Goal: Information Seeking & Learning: Learn about a topic

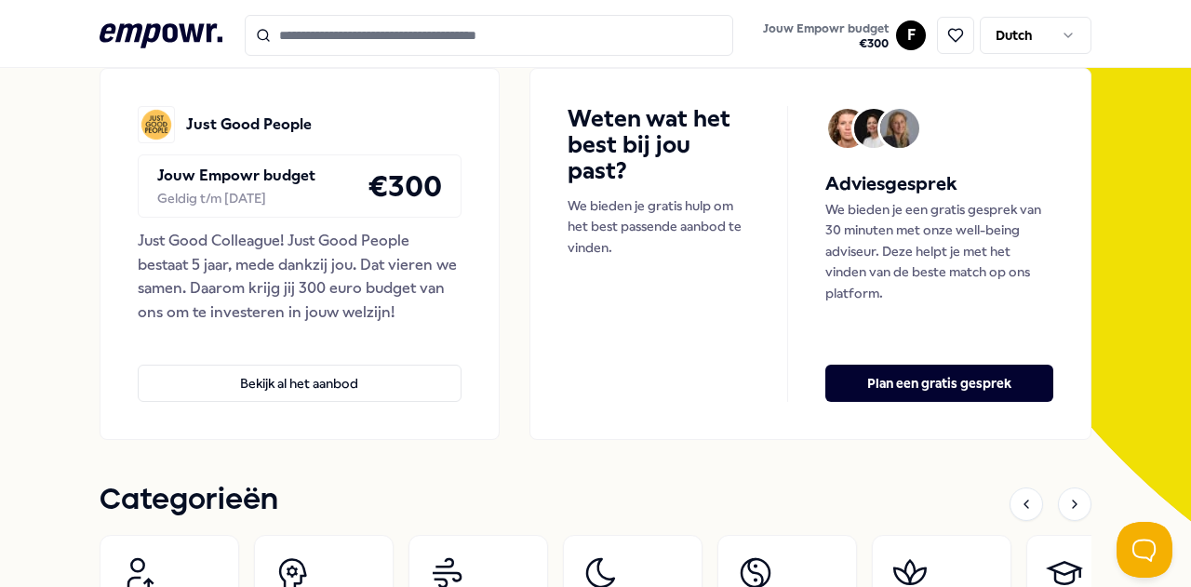
scroll to position [93, 0]
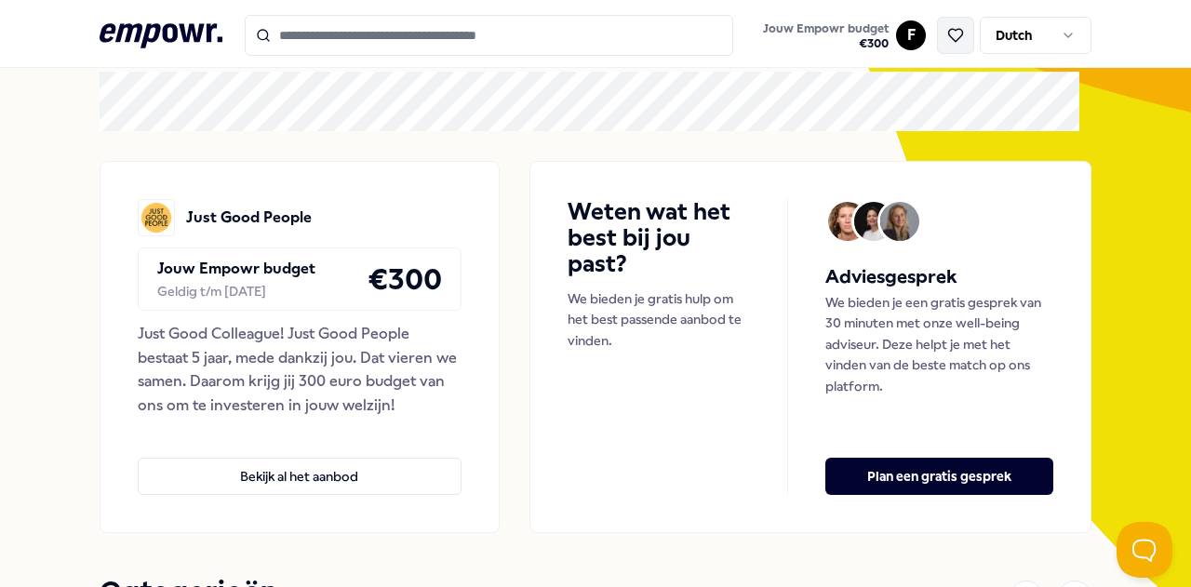
click at [947, 37] on icon at bounding box center [955, 35] width 17 height 17
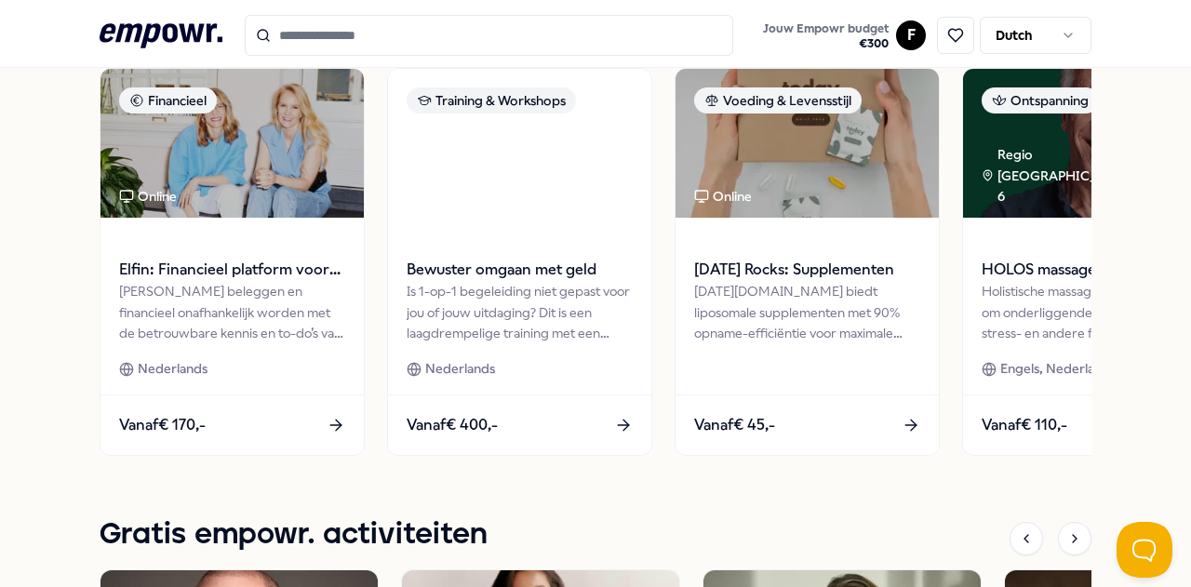
scroll to position [1582, 0]
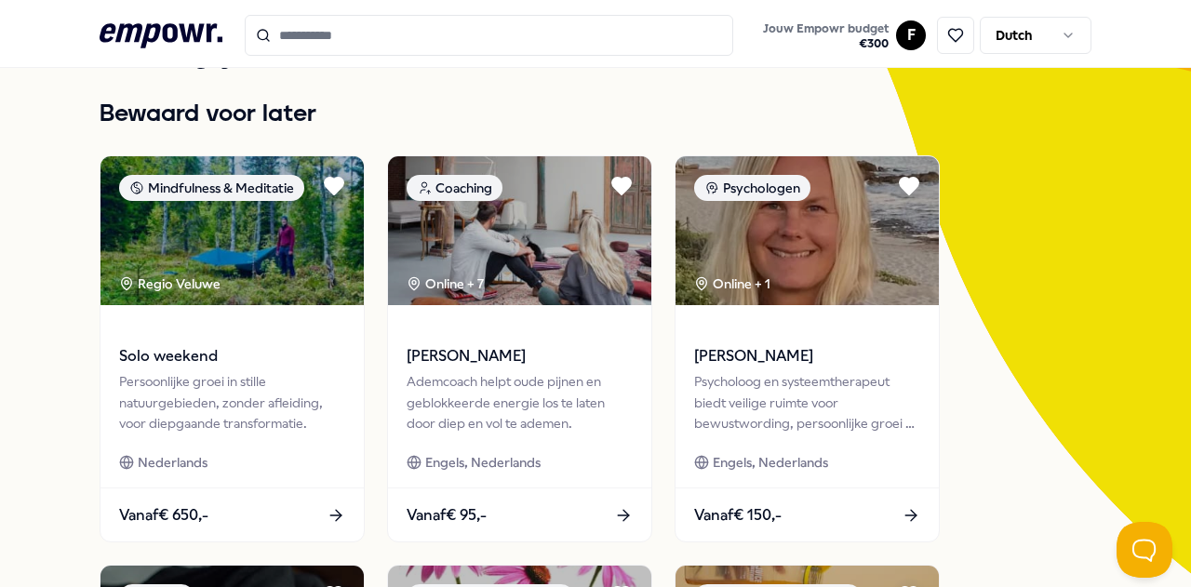
scroll to position [138, 0]
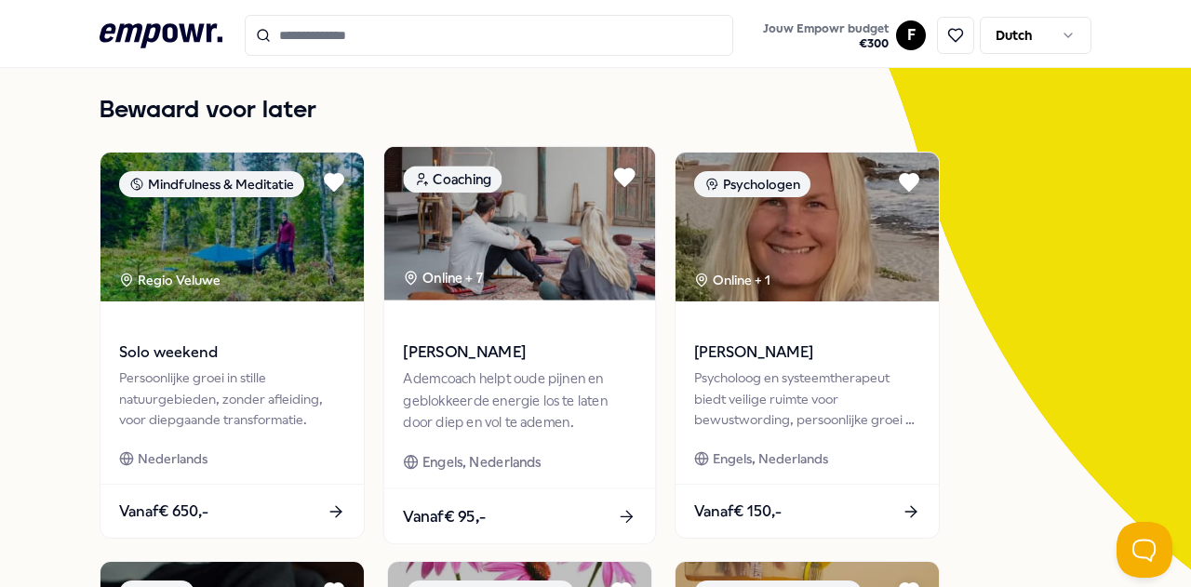
click at [632, 518] on icon at bounding box center [627, 517] width 20 height 20
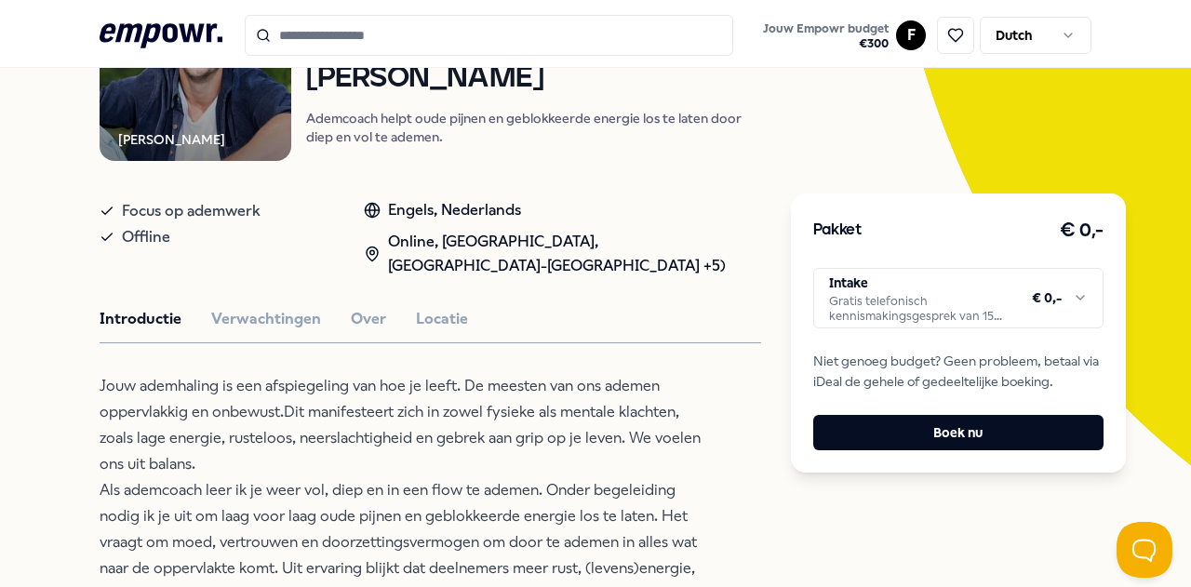
scroll to position [213, 0]
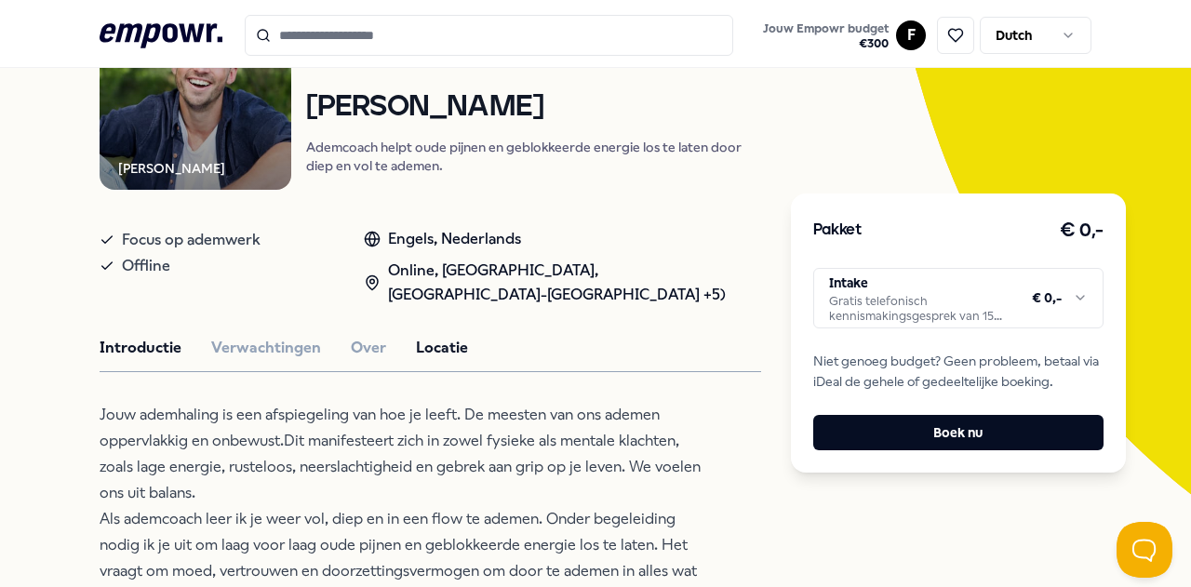
click at [449, 346] on button "Locatie" at bounding box center [442, 348] width 52 height 24
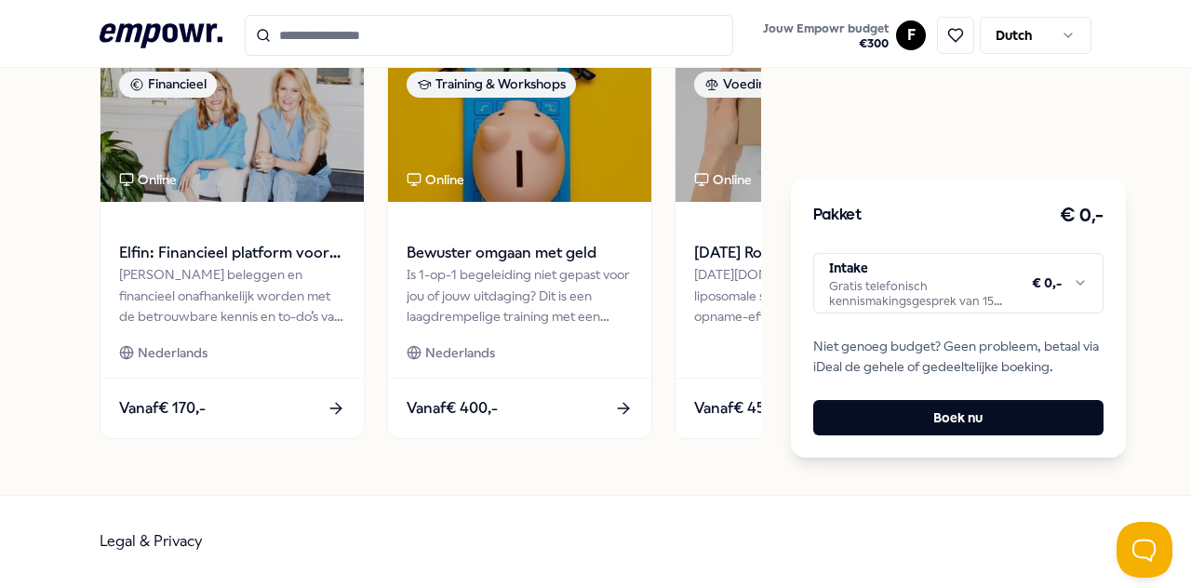
scroll to position [1548, 0]
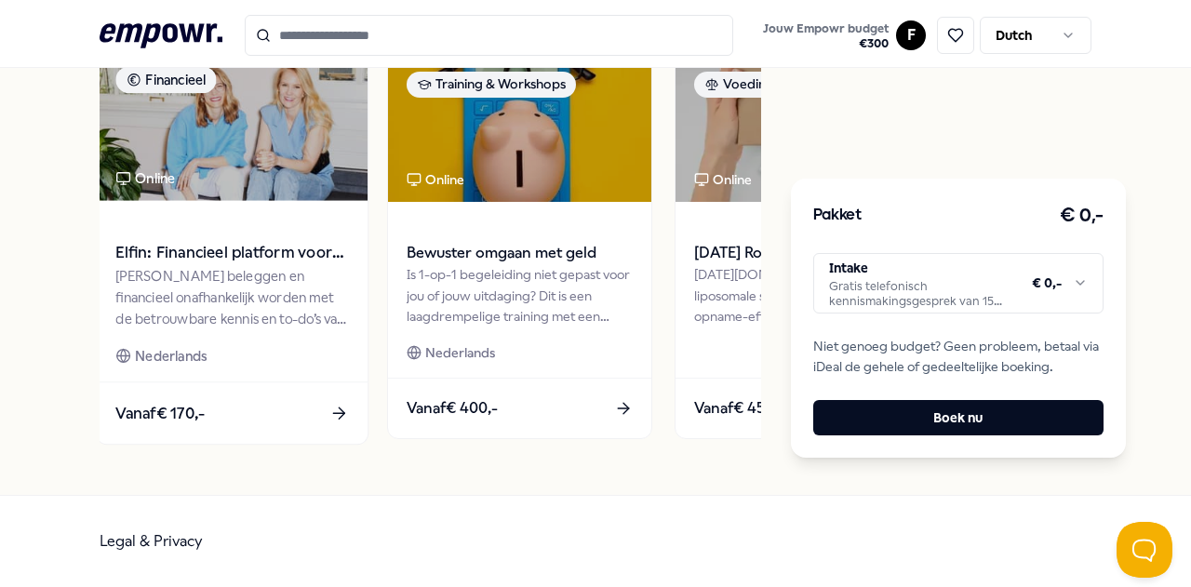
click at [311, 328] on div "[PERSON_NAME] beleggen en financieel onafhankelijk worden met de betrouwbare ke…" at bounding box center [231, 297] width 233 height 64
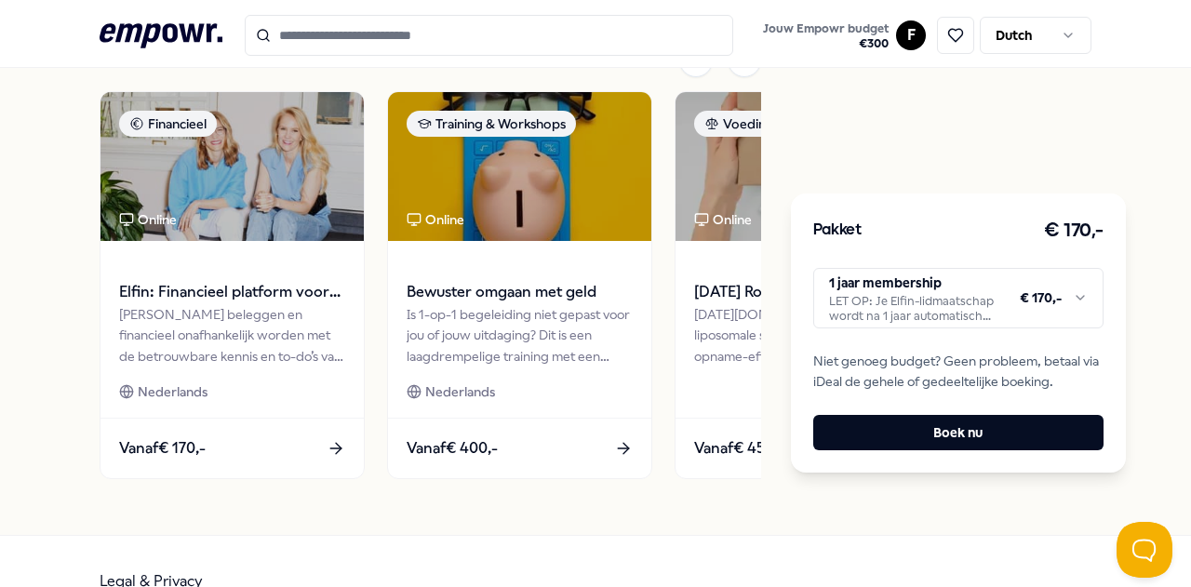
scroll to position [735, 0]
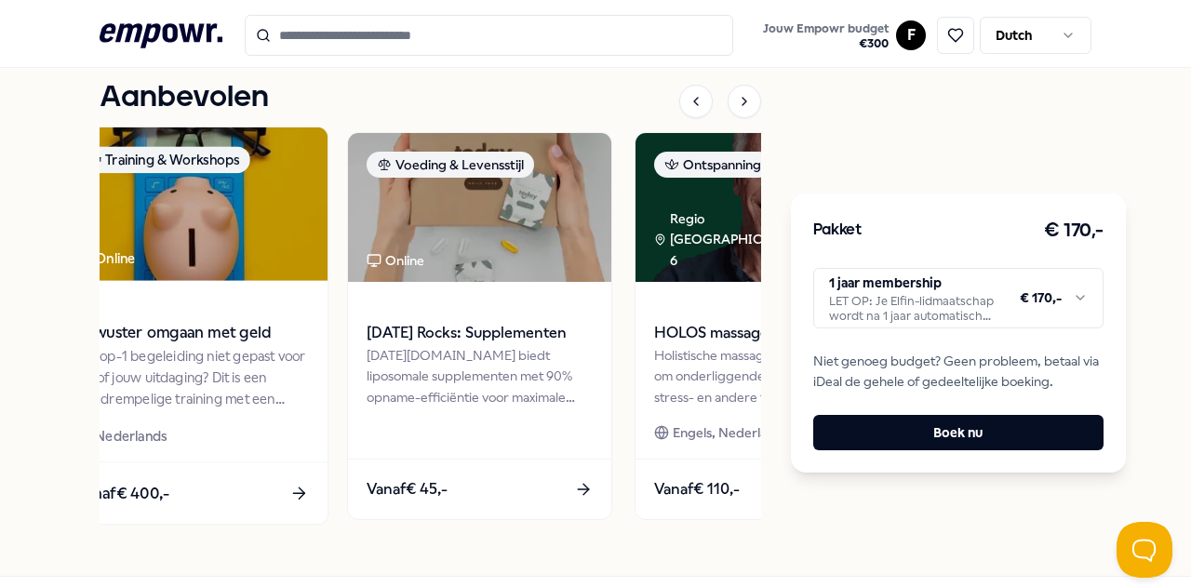
drag, startPoint x: 541, startPoint y: 416, endPoint x: 220, endPoint y: 415, distance: 321.0
click at [246, 410] on div "Is 1-op-1 begeleiding niet gepast voor jou of jouw uitdaging? Dit is een laagdr…" at bounding box center [191, 378] width 233 height 64
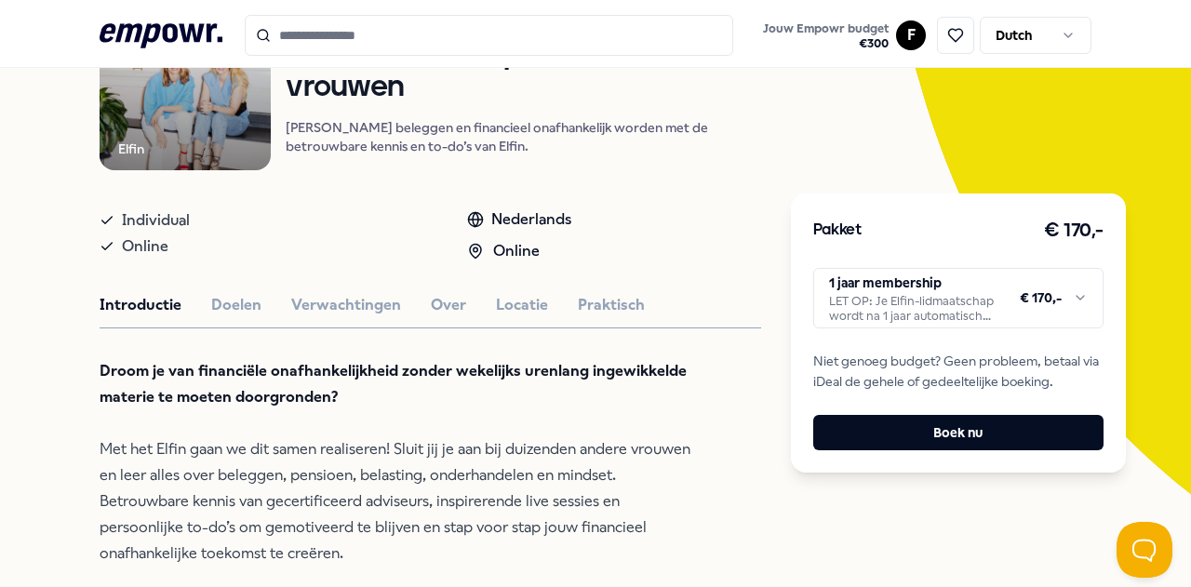
scroll to position [270, 0]
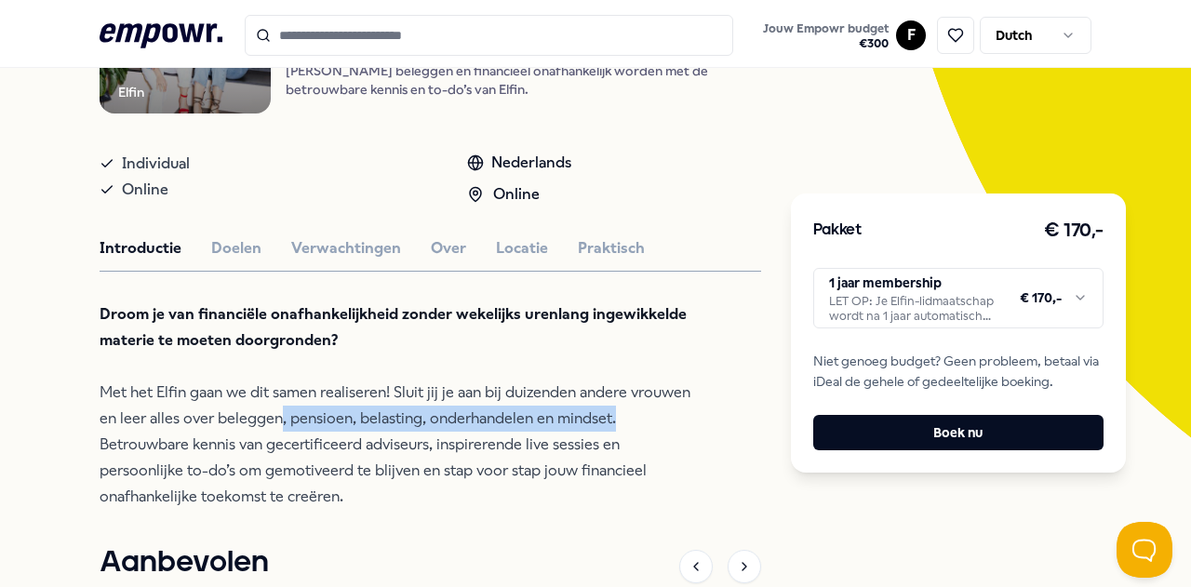
drag, startPoint x: 612, startPoint y: 434, endPoint x: 272, endPoint y: 434, distance: 340.5
click at [274, 434] on p "Droom je van financiële onafhankelijkheid zonder wekelijks urenlang ingewikkeld…" at bounding box center [402, 405] width 605 height 208
click at [279, 434] on p "Droom je van financiële onafhankelijkheid zonder wekelijks urenlang ingewikkeld…" at bounding box center [402, 405] width 605 height 208
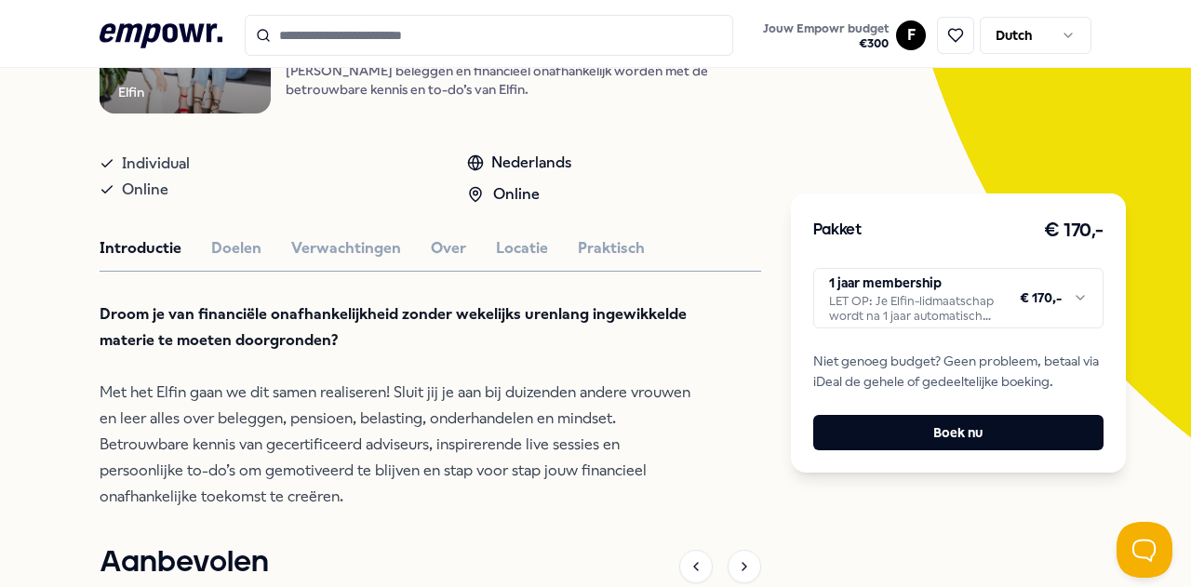
scroll to position [363, 0]
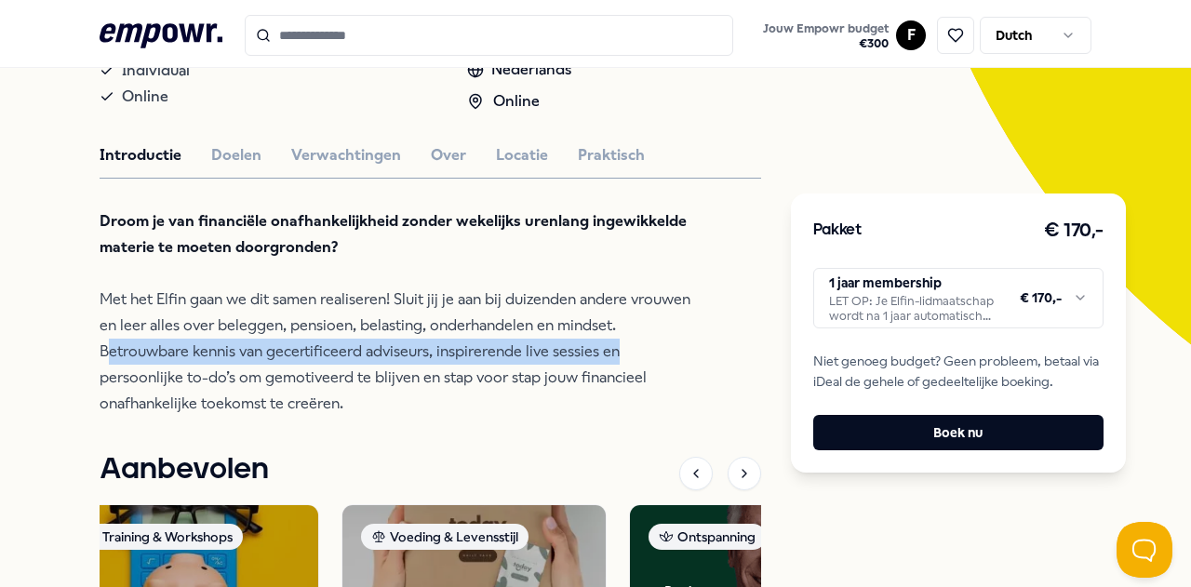
drag, startPoint x: 105, startPoint y: 375, endPoint x: 628, endPoint y: 371, distance: 522.9
click at [627, 371] on p "Droom je van financiële onafhankelijkheid zonder wekelijks urenlang ingewikkeld…" at bounding box center [402, 312] width 605 height 208
click at [630, 371] on p "Droom je van financiële onafhankelijkheid zonder wekelijks urenlang ingewikkeld…" at bounding box center [402, 312] width 605 height 208
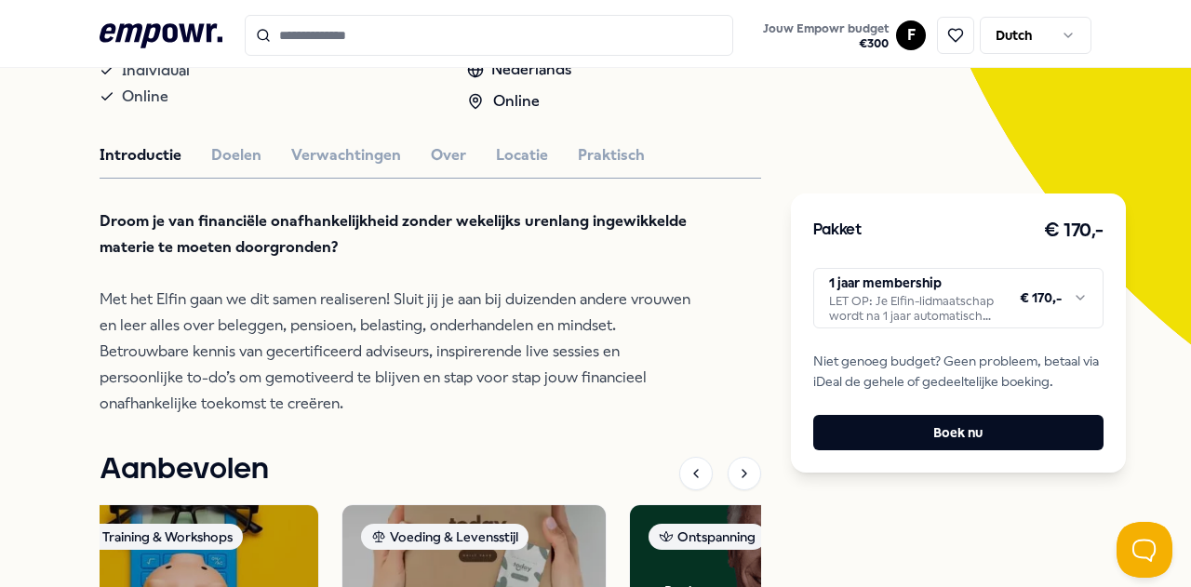
click at [603, 399] on p "Droom je van financiële onafhankelijkheid zonder wekelijks urenlang ingewikkeld…" at bounding box center [402, 312] width 605 height 208
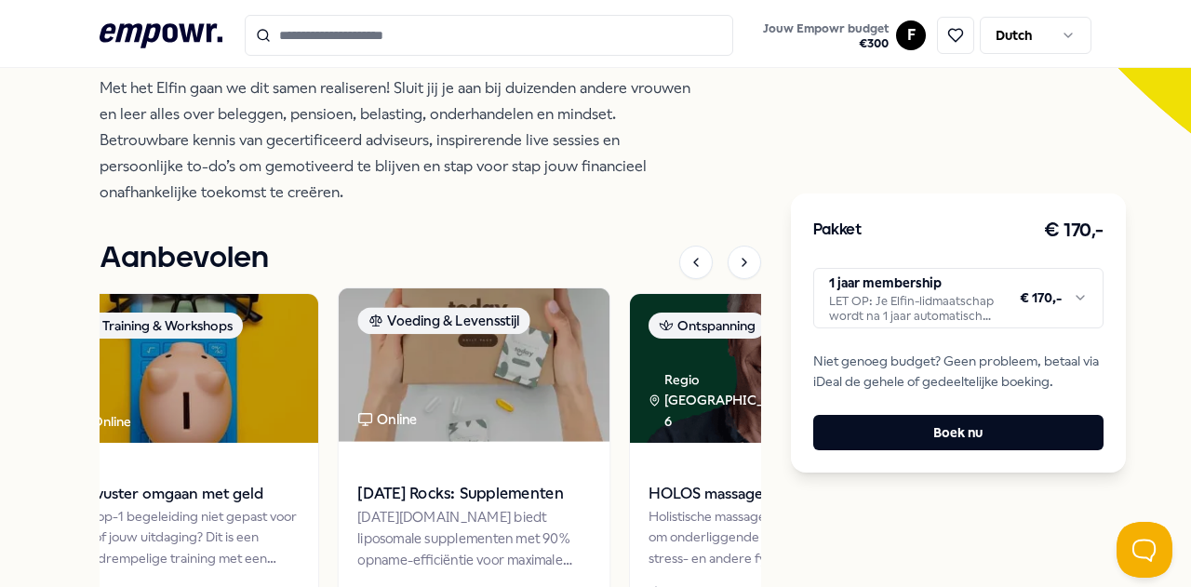
scroll to position [456, 0]
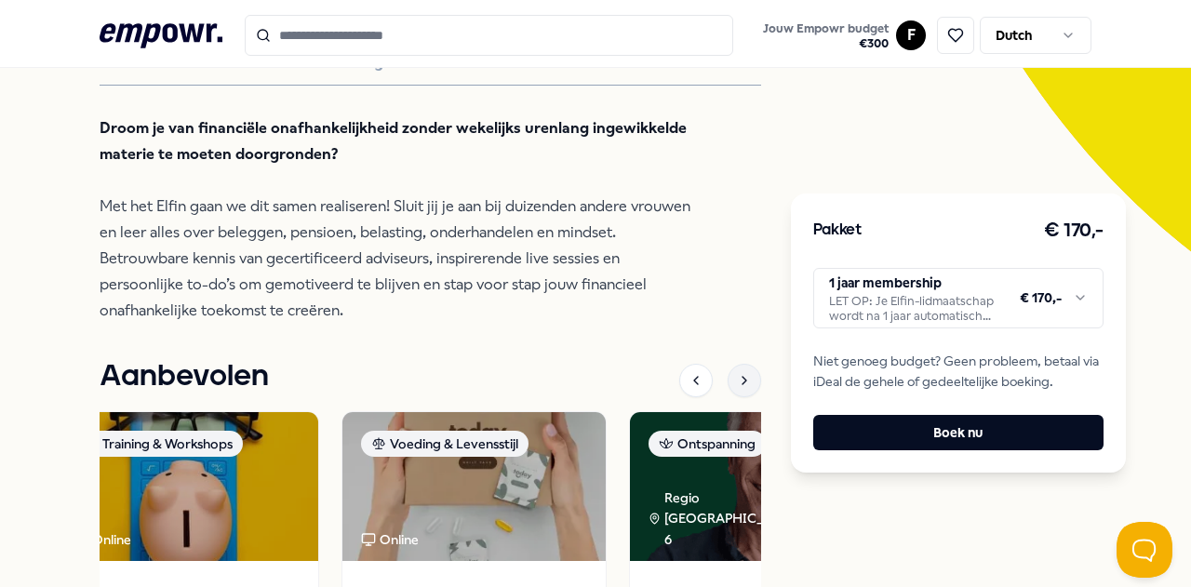
click at [737, 388] on icon at bounding box center [744, 380] width 15 height 15
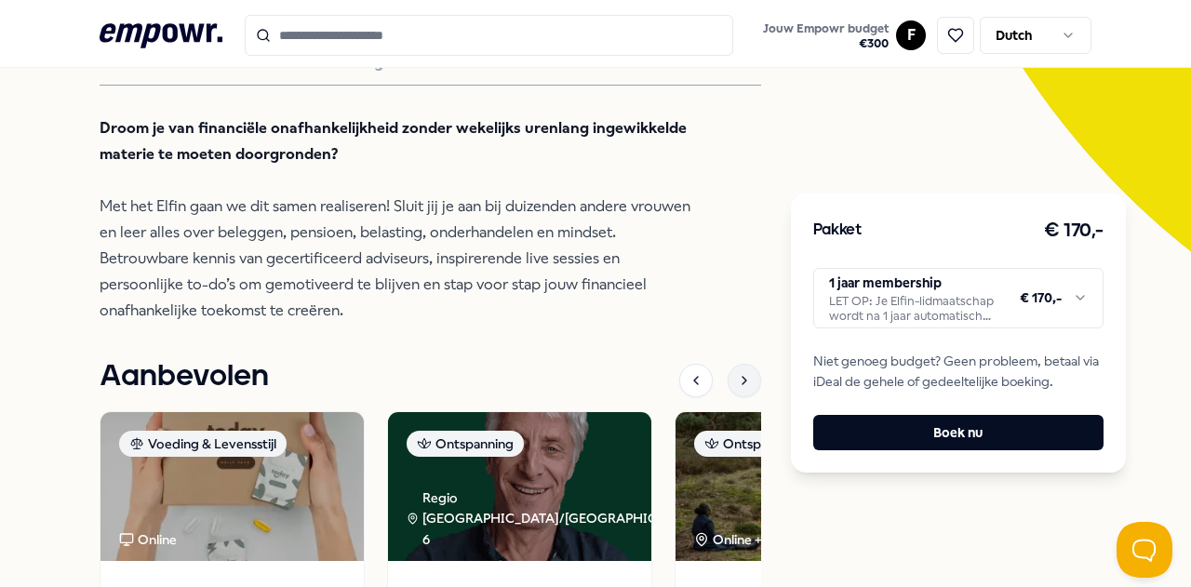
click at [737, 388] on icon at bounding box center [744, 380] width 15 height 15
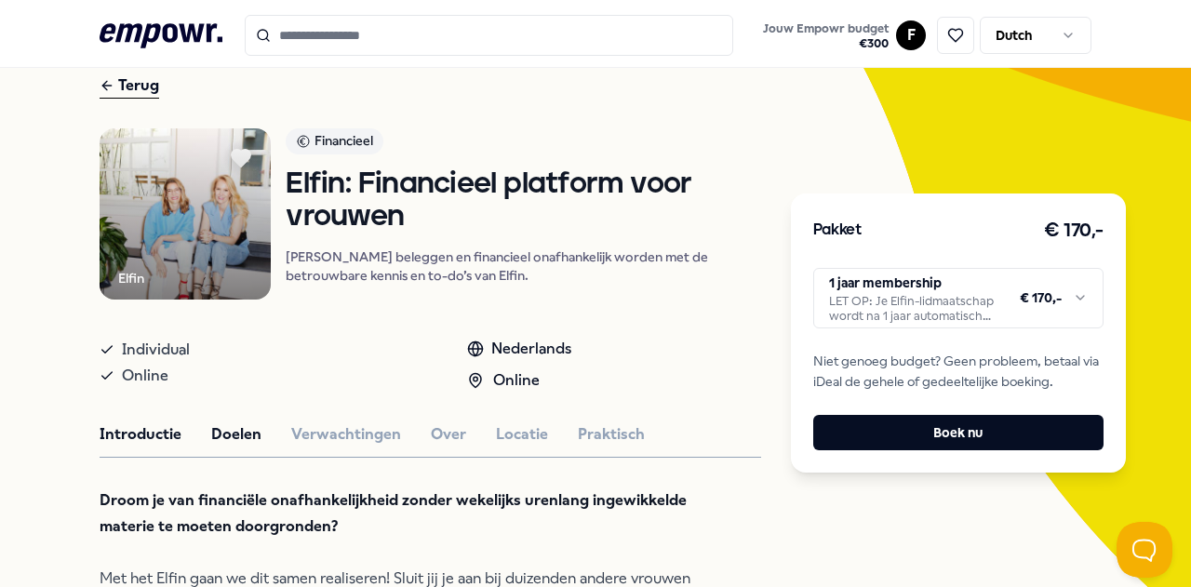
click at [223, 447] on button "Doelen" at bounding box center [236, 434] width 50 height 24
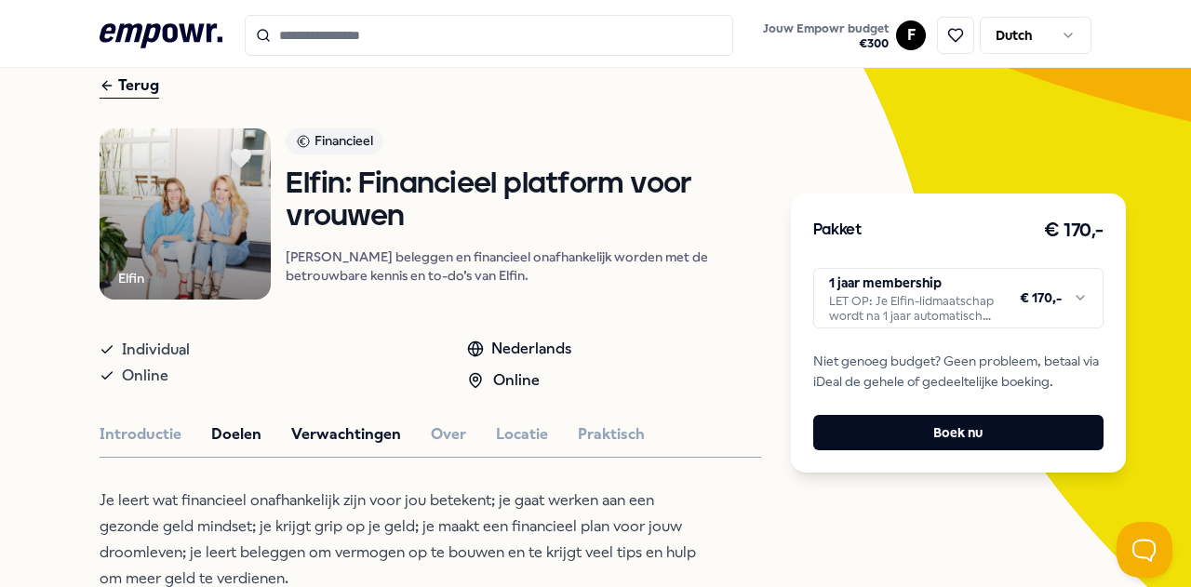
scroll to position [270, 0]
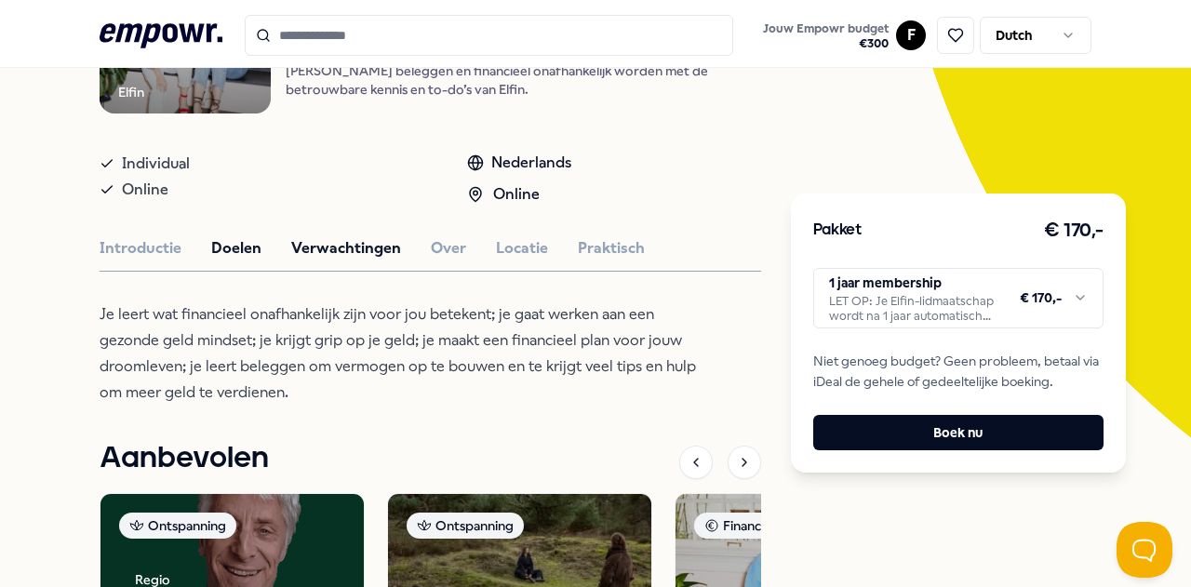
click at [336, 260] on button "Verwachtingen" at bounding box center [346, 248] width 110 height 24
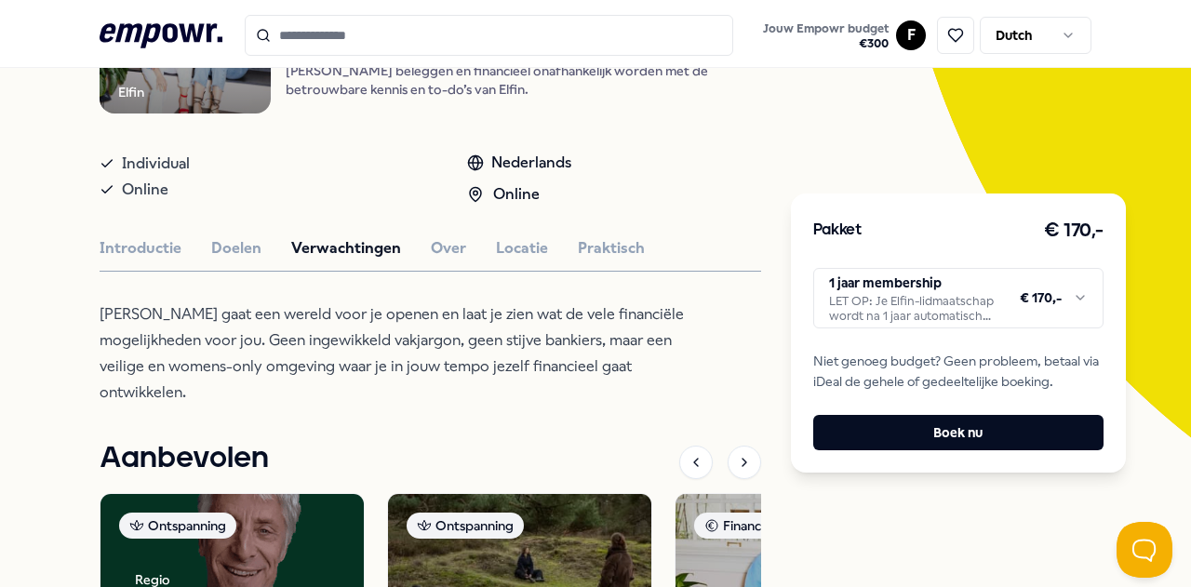
click at [357, 260] on button "Verwachtingen" at bounding box center [346, 248] width 110 height 24
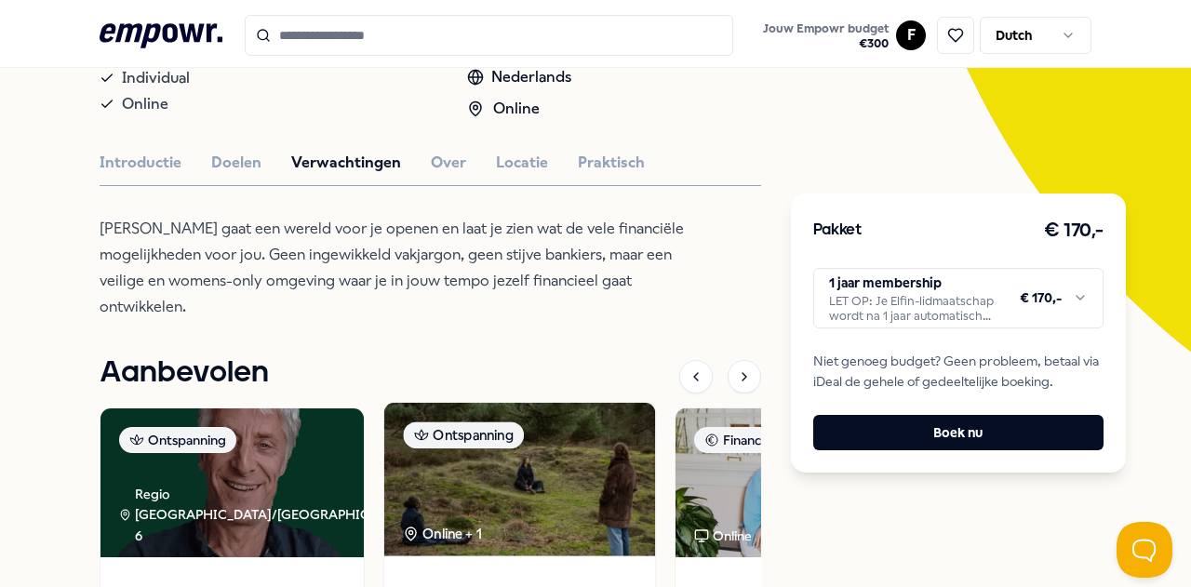
scroll to position [177, 0]
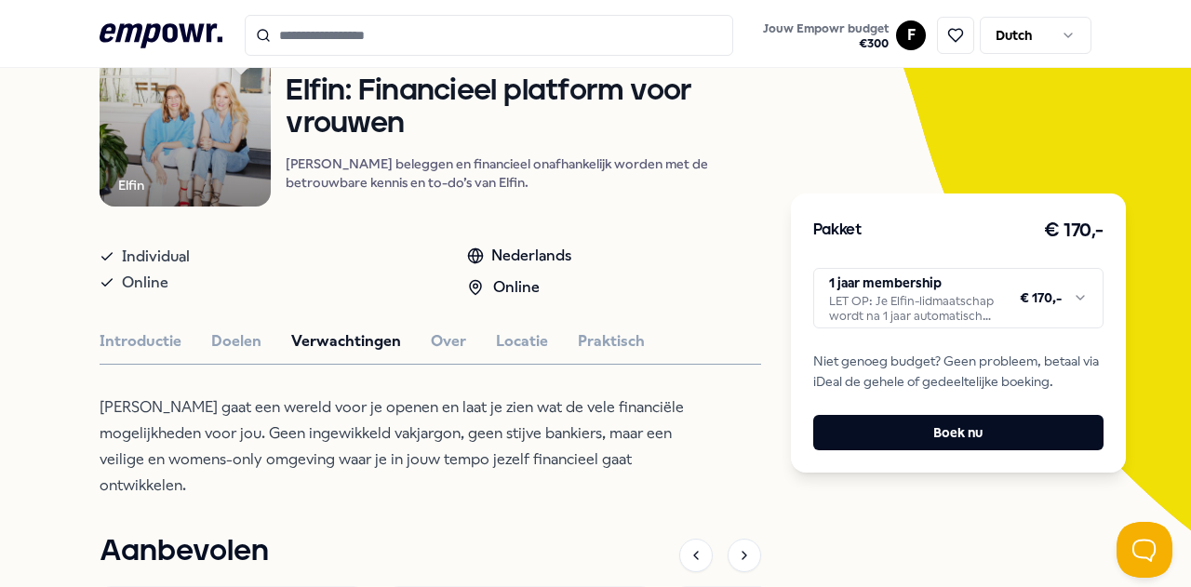
drag, startPoint x: 506, startPoint y: 381, endPoint x: 507, endPoint y: 371, distance: 9.3
click at [507, 381] on div "Elfin Financieel Elfin: Financieel platform voor vrouwen [PERSON_NAME] beleggen…" at bounding box center [430, 513] width 661 height 957
click at [514, 354] on button "Locatie" at bounding box center [522, 341] width 52 height 24
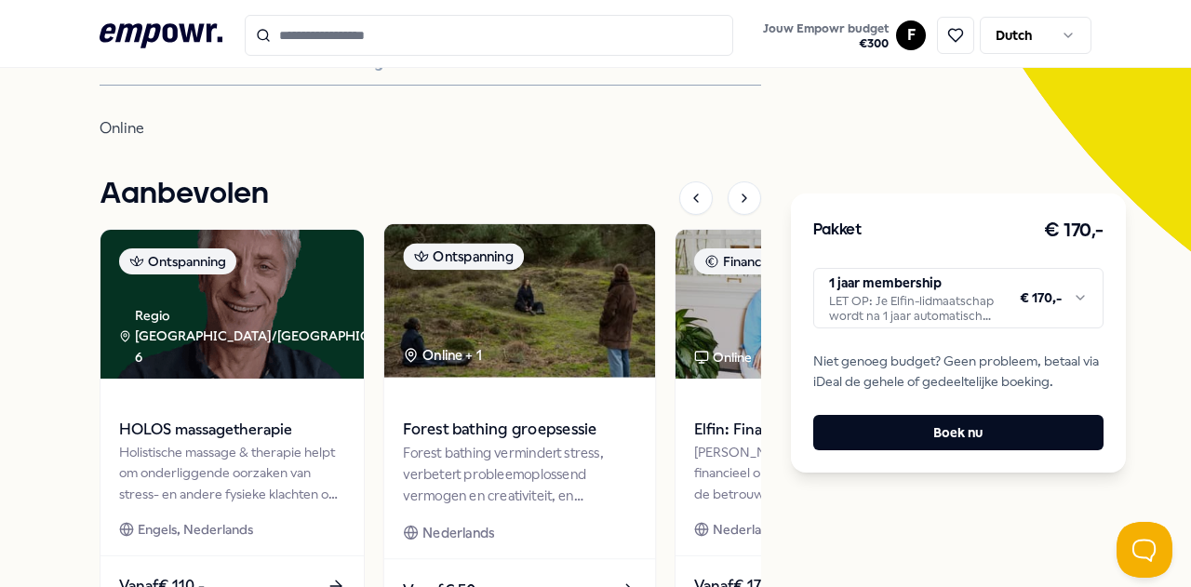
scroll to position [363, 0]
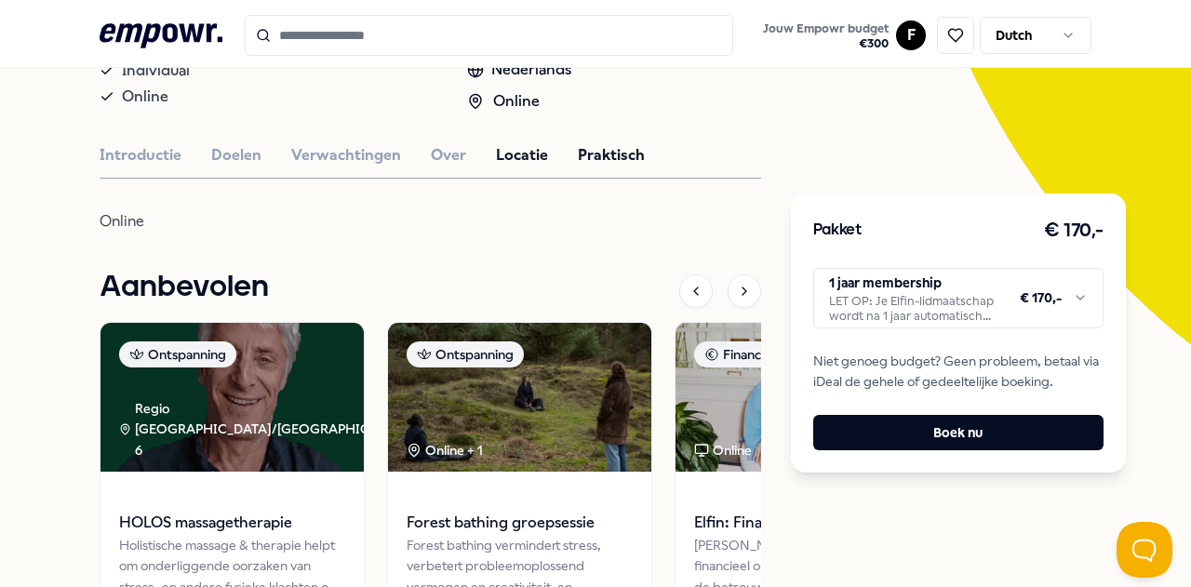
click at [578, 167] on button "Praktisch" at bounding box center [611, 155] width 67 height 24
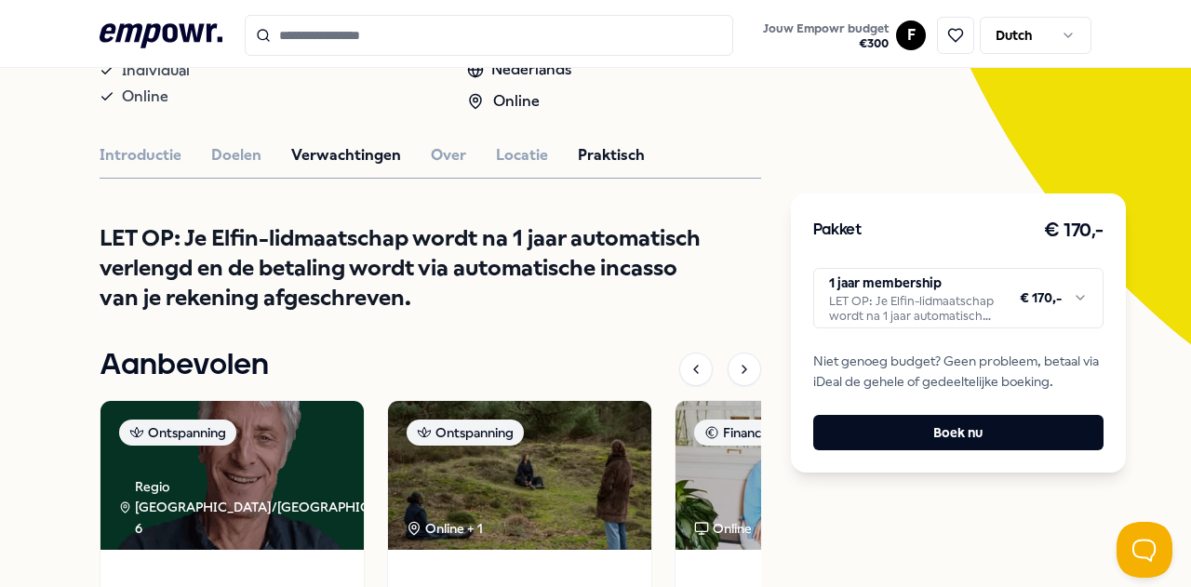
click at [372, 167] on button "Verwachtingen" at bounding box center [346, 155] width 110 height 24
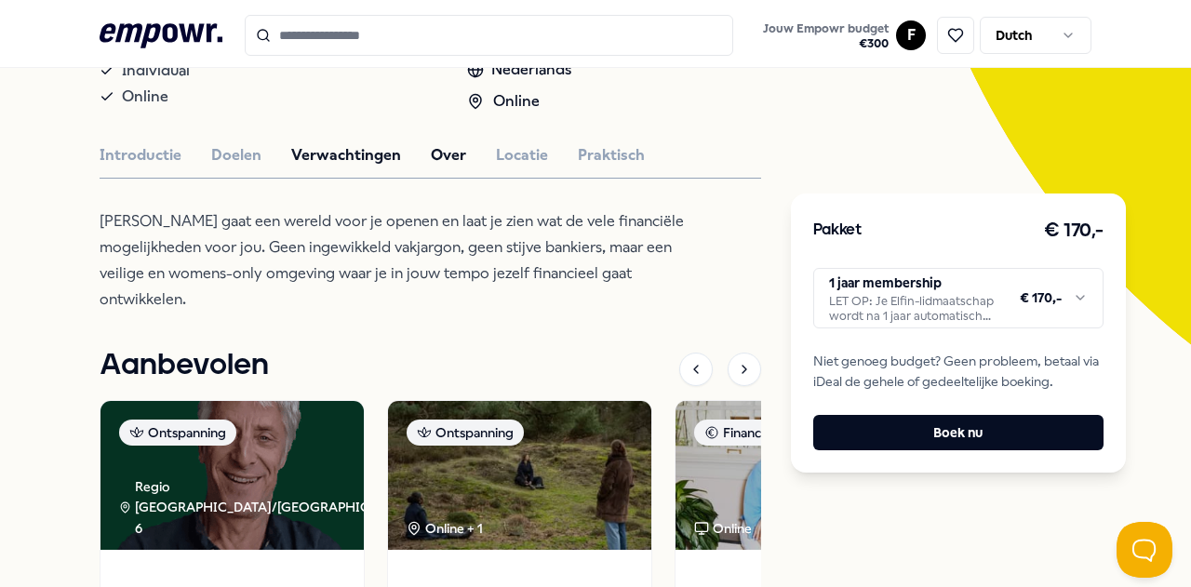
click at [431, 167] on button "Over" at bounding box center [448, 155] width 35 height 24
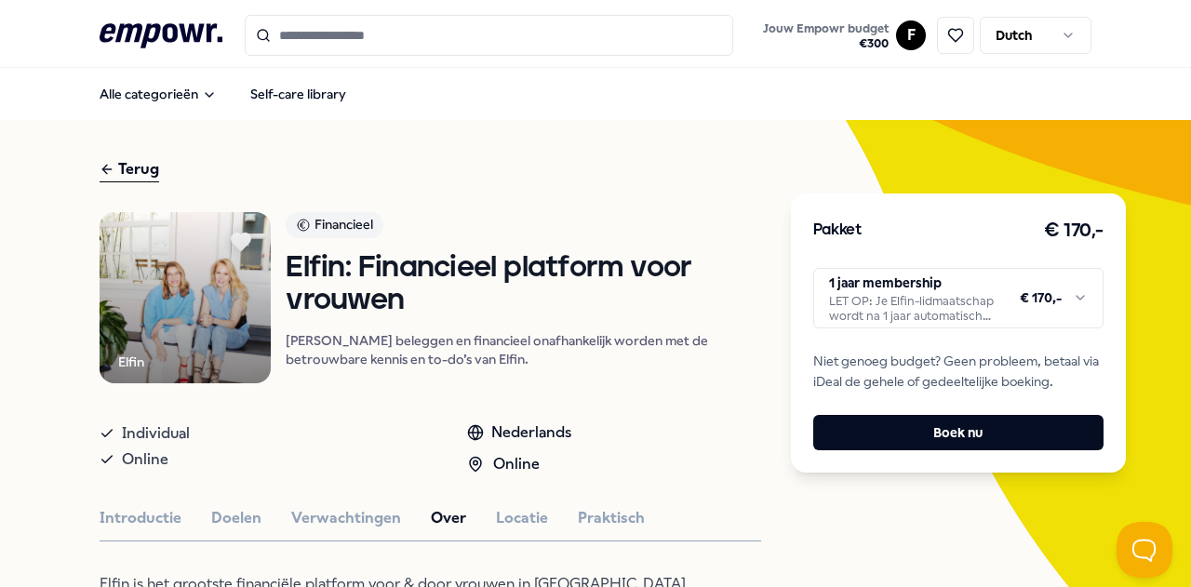
scroll to position [1, 0]
click at [125, 167] on div "Terug" at bounding box center [130, 168] width 60 height 25
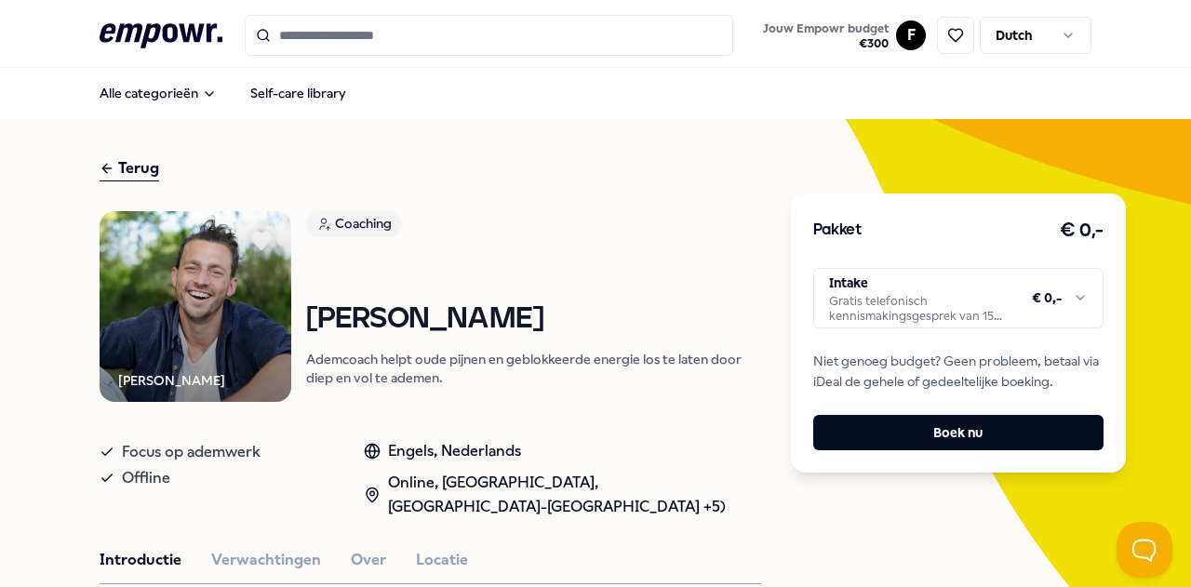
click at [140, 172] on div "Terug" at bounding box center [130, 168] width 60 height 25
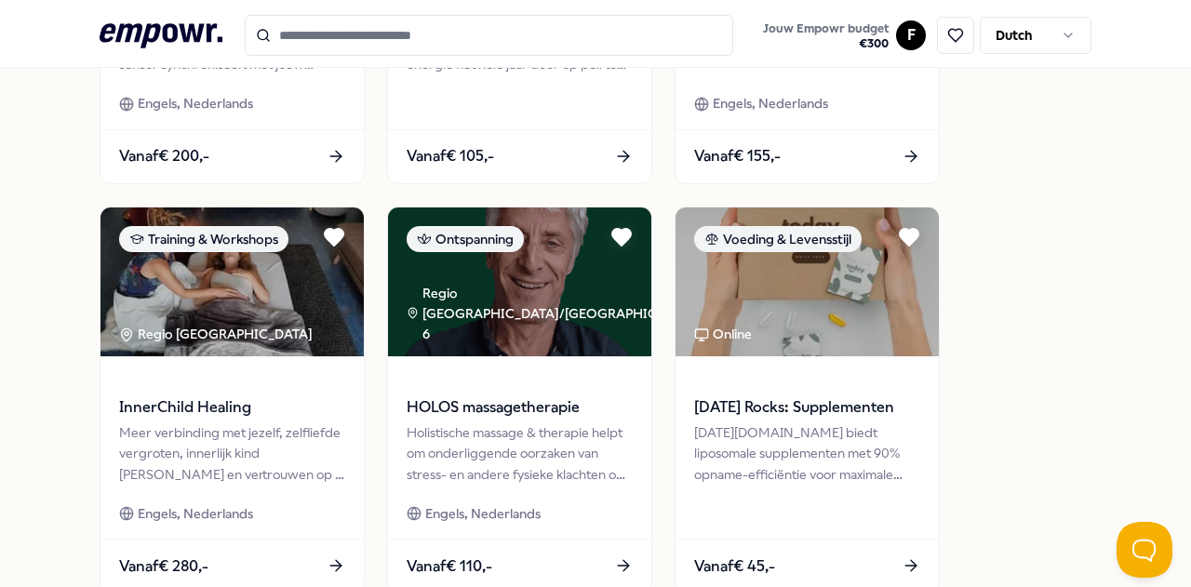
scroll to position [931, 0]
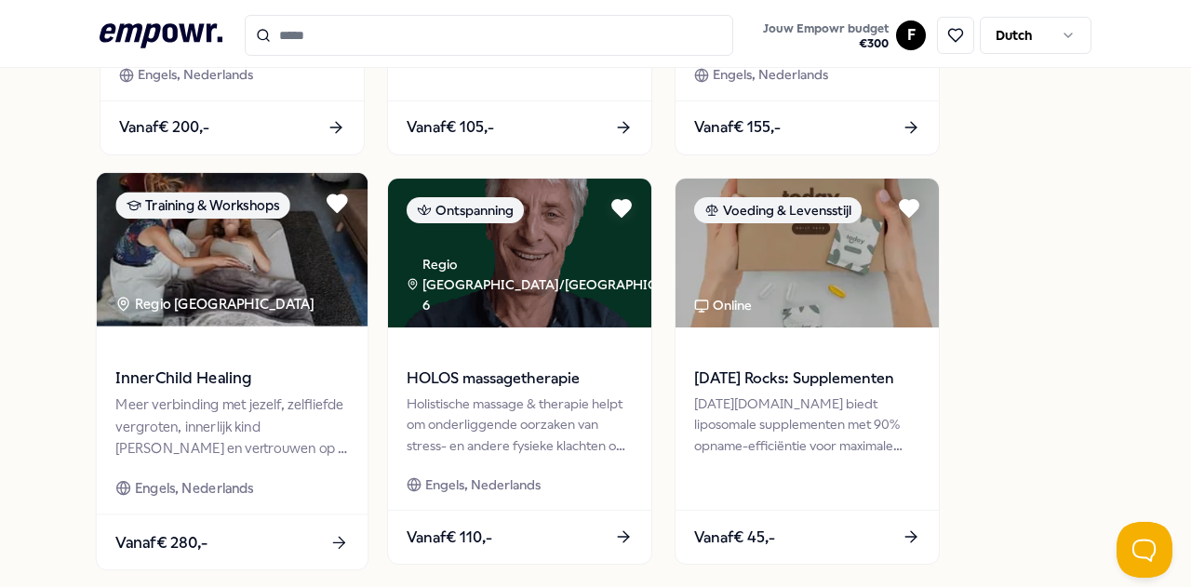
click at [312, 290] on img at bounding box center [231, 250] width 271 height 154
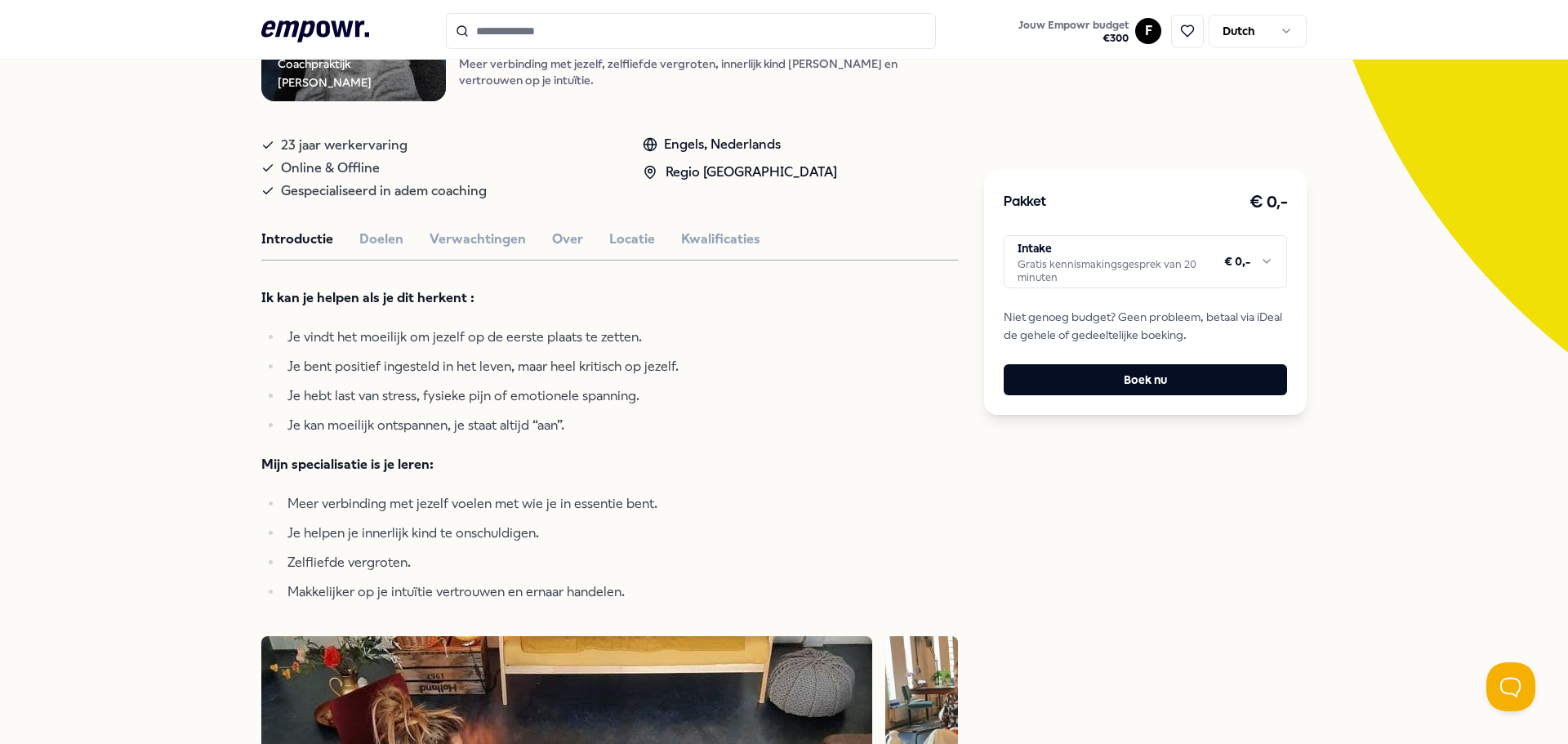
scroll to position [268, 0]
